Goal: Task Accomplishment & Management: Use online tool/utility

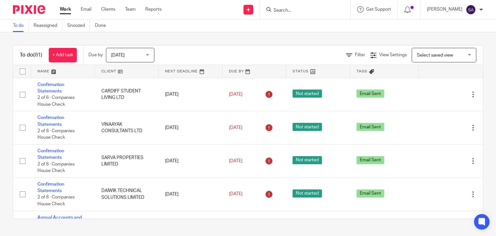
drag, startPoint x: 168, startPoint y: 9, endPoint x: 166, endPoint y: 15, distance: 6.4
click at [166, 15] on div "Work Email Clients Team Reports Work Email Clients Team Reports Settings" at bounding box center [112, 9] width 118 height 19
drag, startPoint x: 170, startPoint y: 10, endPoint x: 160, endPoint y: 5, distance: 10.8
click at [160, 5] on div "Work Email Clients Team Reports Work Email Clients Team Reports Settings" at bounding box center [112, 9] width 118 height 19
drag, startPoint x: 195, startPoint y: 9, endPoint x: 166, endPoint y: 12, distance: 28.9
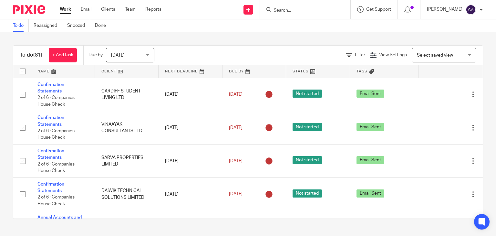
click at [166, 12] on div "Work Email Clients Team Reports Work Email Clients Team Reports Settings Send n…" at bounding box center [248, 9] width 496 height 19
drag, startPoint x: 54, startPoint y: 7, endPoint x: 164, endPoint y: 7, distance: 109.9
click at [164, 7] on div "Work Email Clients Team Reports Work Email Clients Team Reports Settings" at bounding box center [112, 9] width 118 height 19
click at [195, 12] on div "Send new email Create task Add client Get Support Contact Support Help Document…" at bounding box center [333, 9] width 325 height 19
drag, startPoint x: 177, startPoint y: 12, endPoint x: 48, endPoint y: 15, distance: 128.6
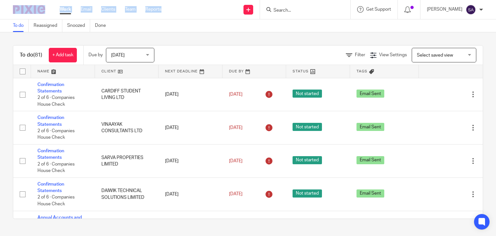
click at [45, 13] on div "Work Email Clients Team Reports Work Email Clients Team Reports Settings Send n…" at bounding box center [248, 9] width 496 height 19
drag, startPoint x: 169, startPoint y: 35, endPoint x: 185, endPoint y: 4, distance: 35.1
click at [170, 33] on div "To do (81) + Add task Due by [DATE] [DATE] [DATE] [DATE] This week Next week Th…" at bounding box center [248, 131] width 496 height 199
